Goal: Transaction & Acquisition: Book appointment/travel/reservation

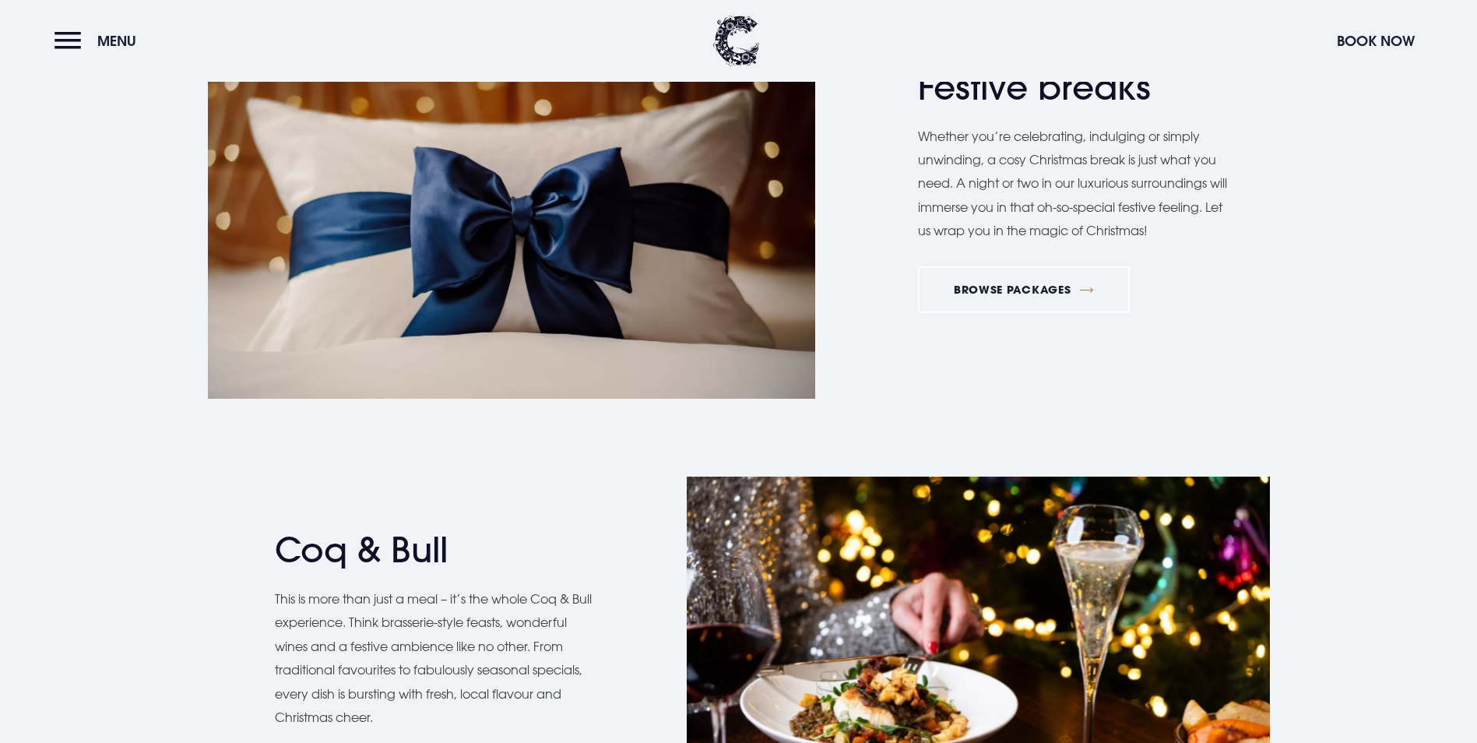
scroll to position [1790, 0]
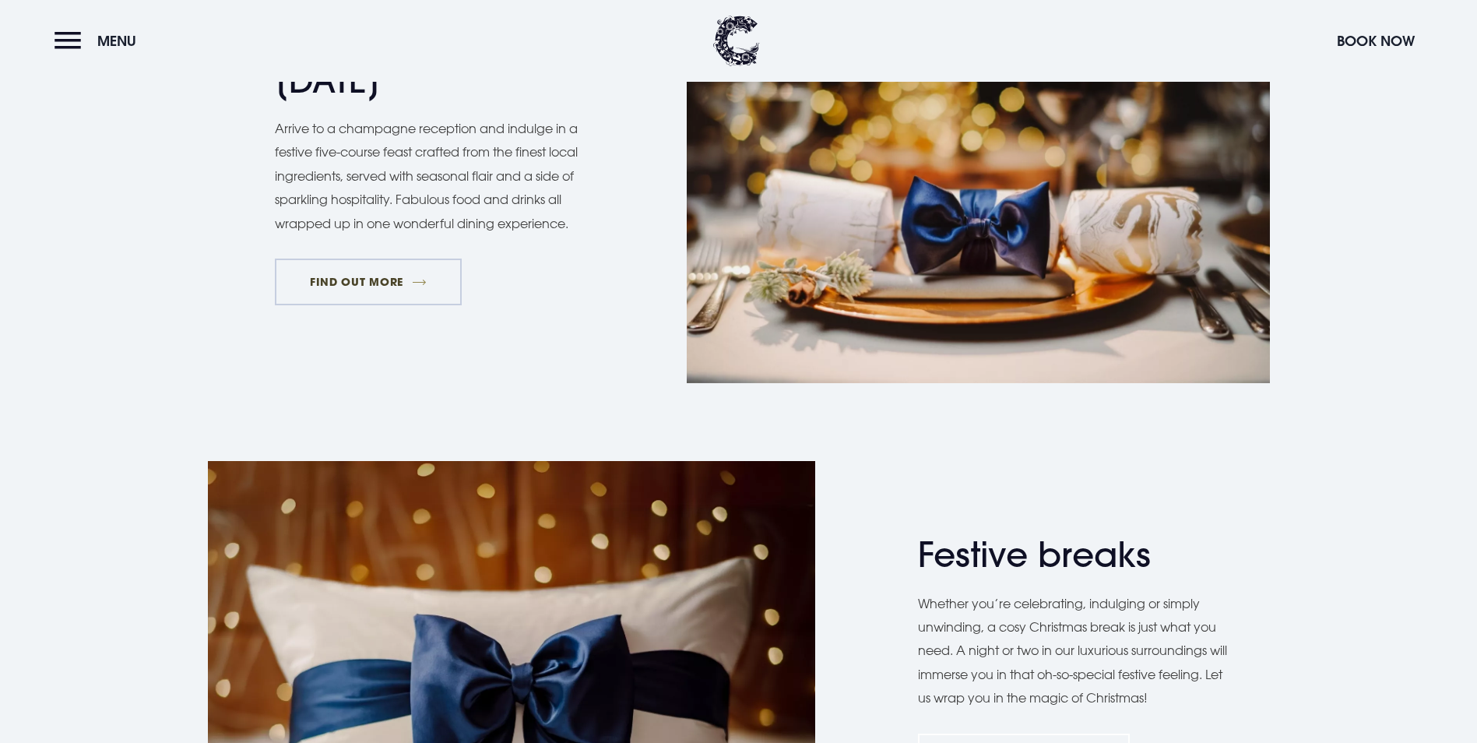
click at [402, 305] on link "FIND OUT MORE" at bounding box center [369, 281] width 188 height 47
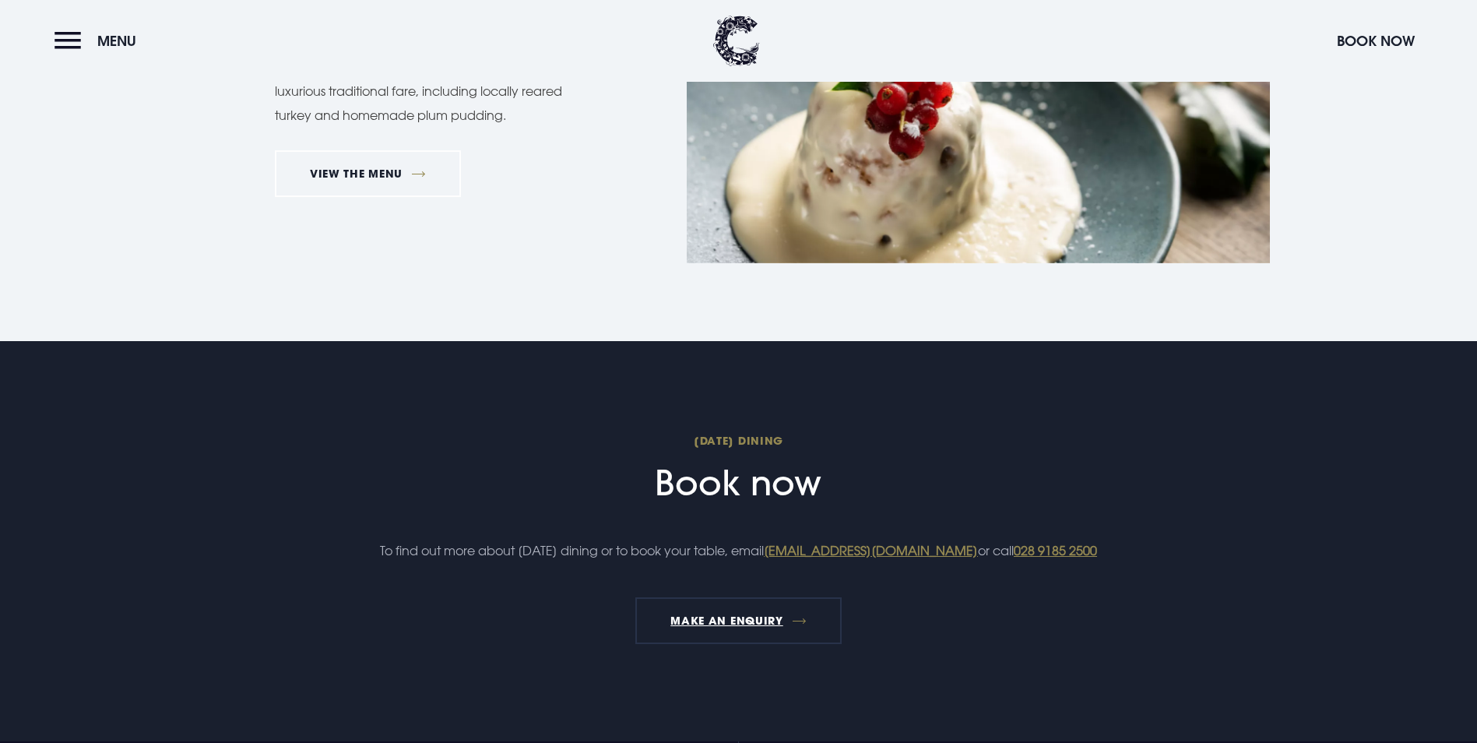
scroll to position [1557, 0]
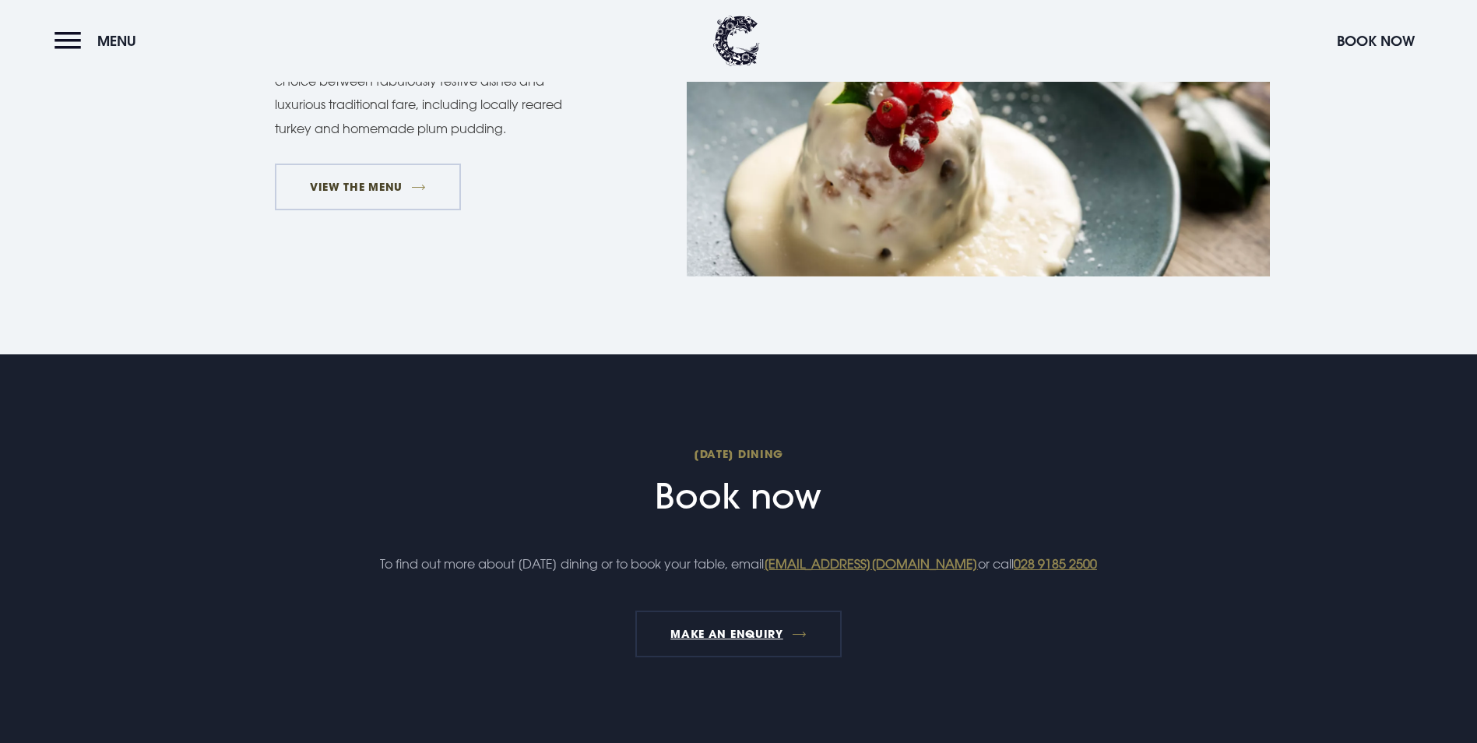
click at [406, 210] on link "VIEW THE MENU" at bounding box center [368, 186] width 187 height 47
